Goal: Task Accomplishment & Management: Manage account settings

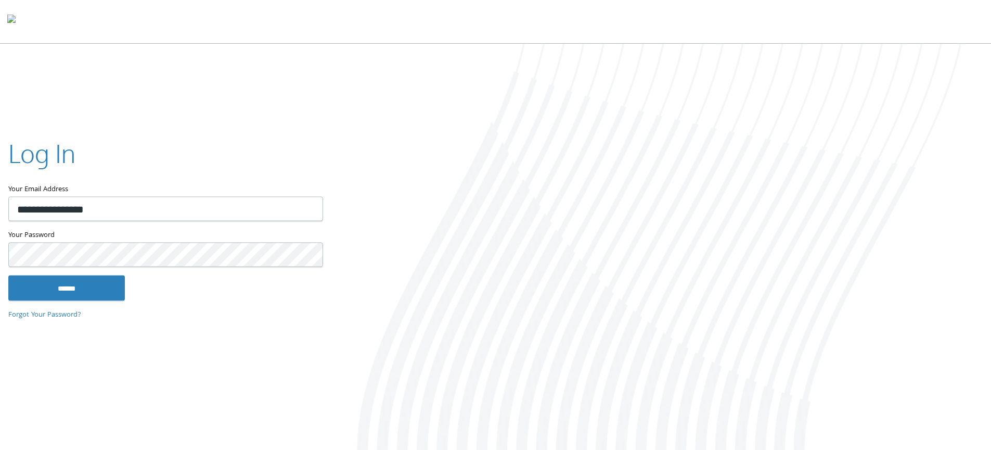
click at [393, 141] on div at bounding box center [660, 248] width 661 height 408
click at [30, 291] on input "******" at bounding box center [66, 287] width 117 height 25
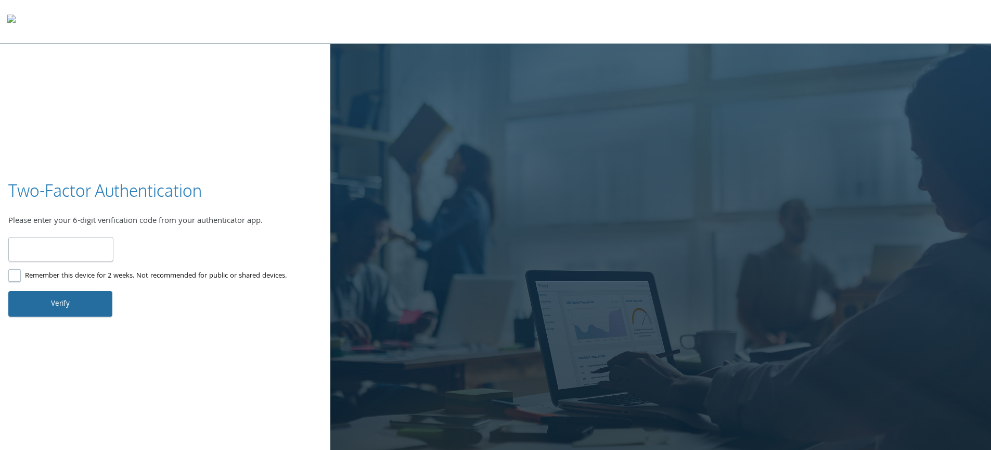
type input "******"
click at [60, 300] on button "Verify" at bounding box center [60, 303] width 104 height 25
